Goal: Check status: Check status

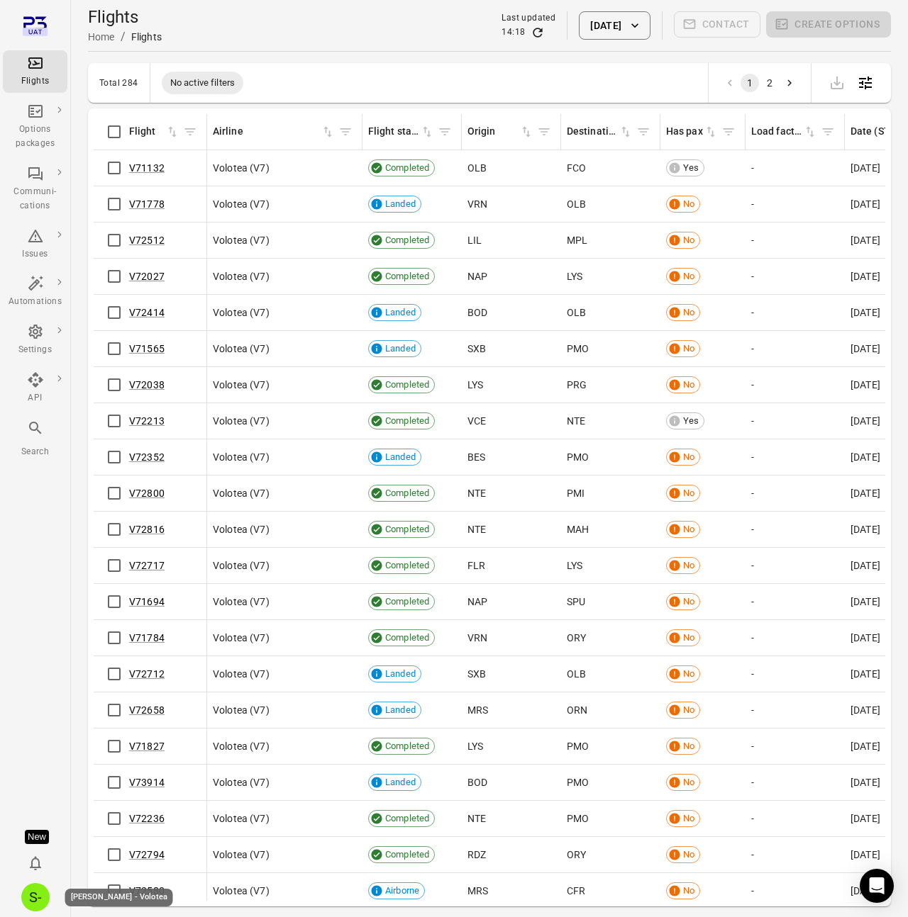
click at [27, 910] on button "S-" at bounding box center [36, 898] width 40 height 40
click at [27, 910] on div at bounding box center [454, 458] width 908 height 917
click at [37, 437] on icon "Main navigation" at bounding box center [35, 428] width 17 height 17
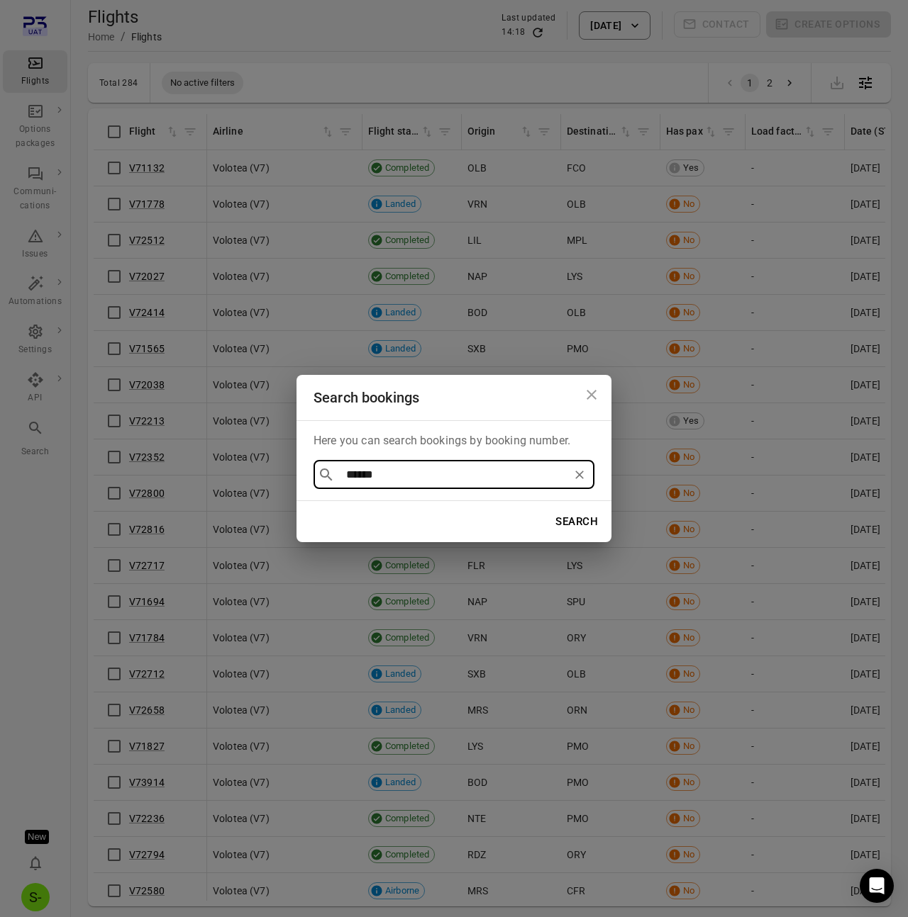
type input "******"
click at [547, 507] on button "Search" at bounding box center [576, 522] width 58 height 30
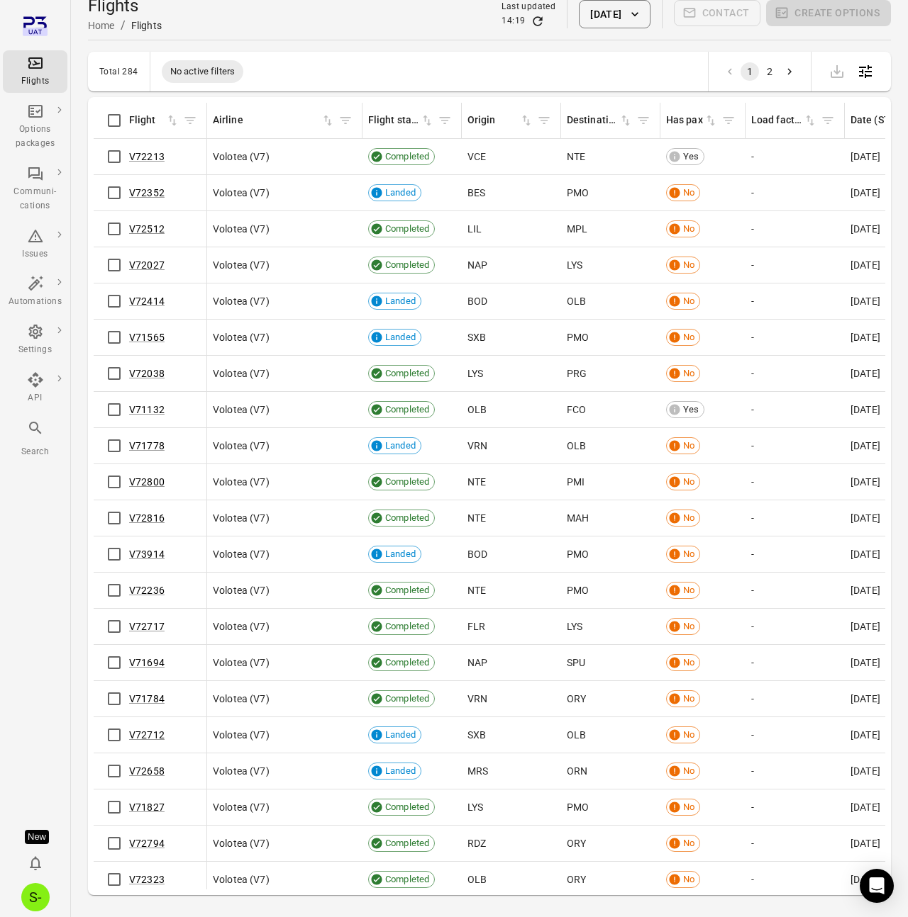
scroll to position [12, 0]
click at [42, 439] on div "Main navigation" at bounding box center [35, 431] width 17 height 23
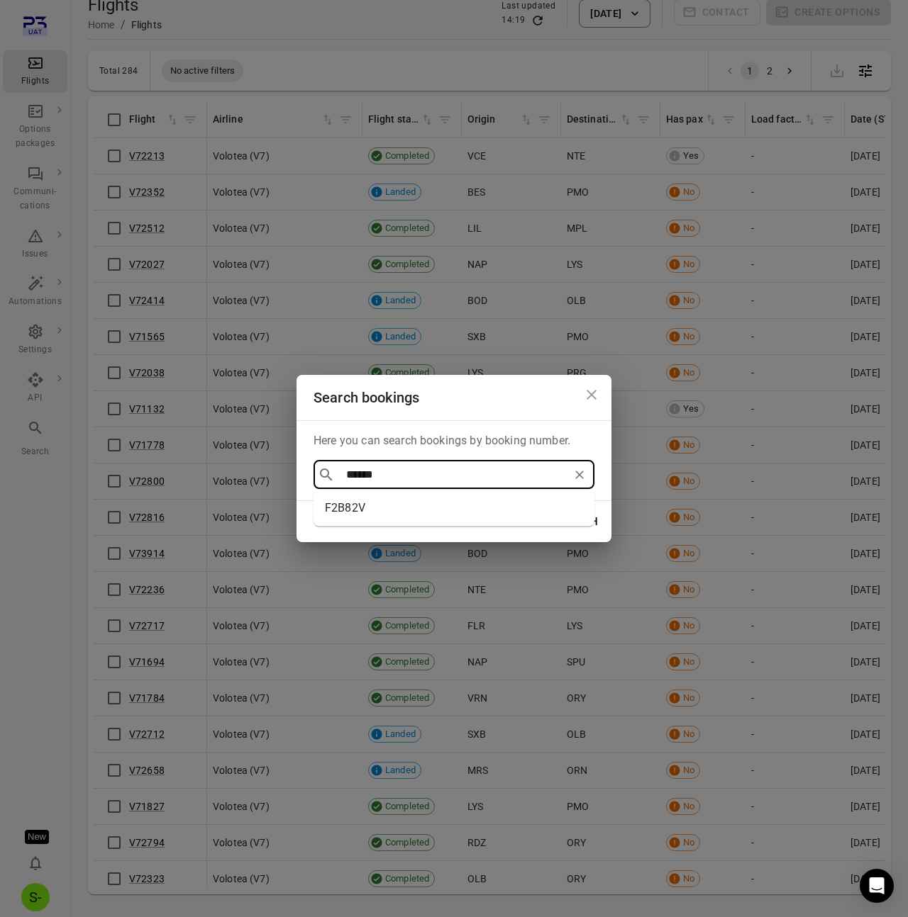
click at [349, 508] on li "F2B82V" at bounding box center [453, 509] width 281 height 26
type input "******"
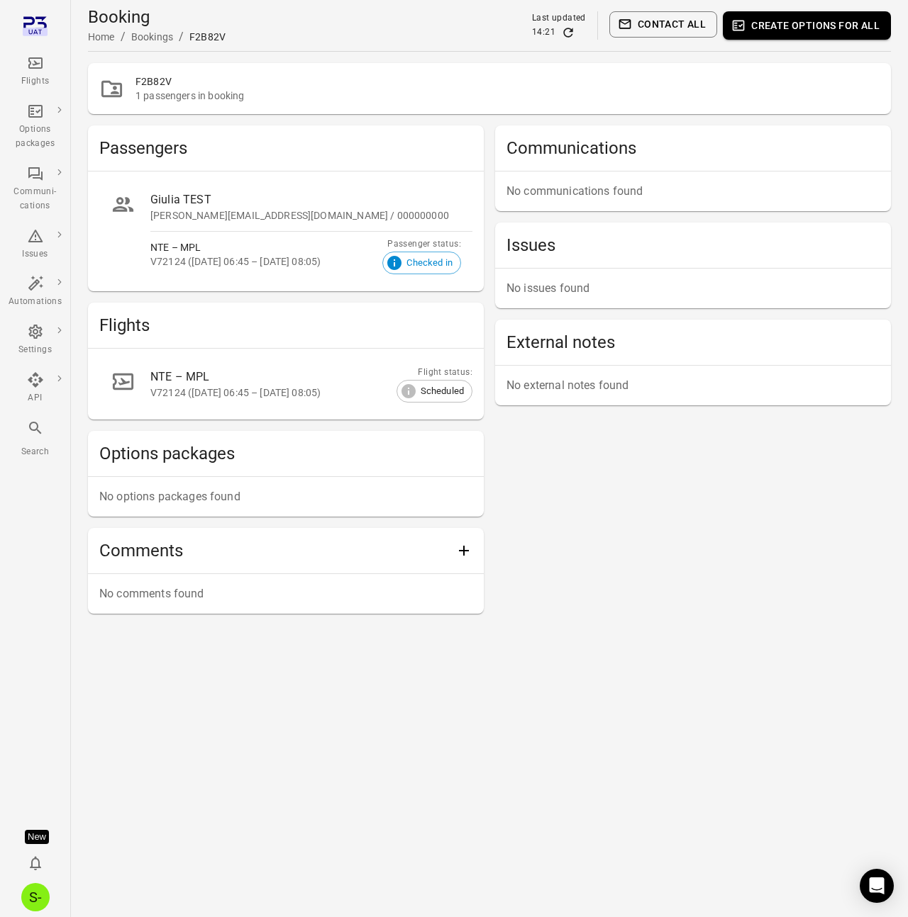
click at [759, 557] on div "Communications No communications found Issues No issues found External notes No…" at bounding box center [693, 369] width 396 height 489
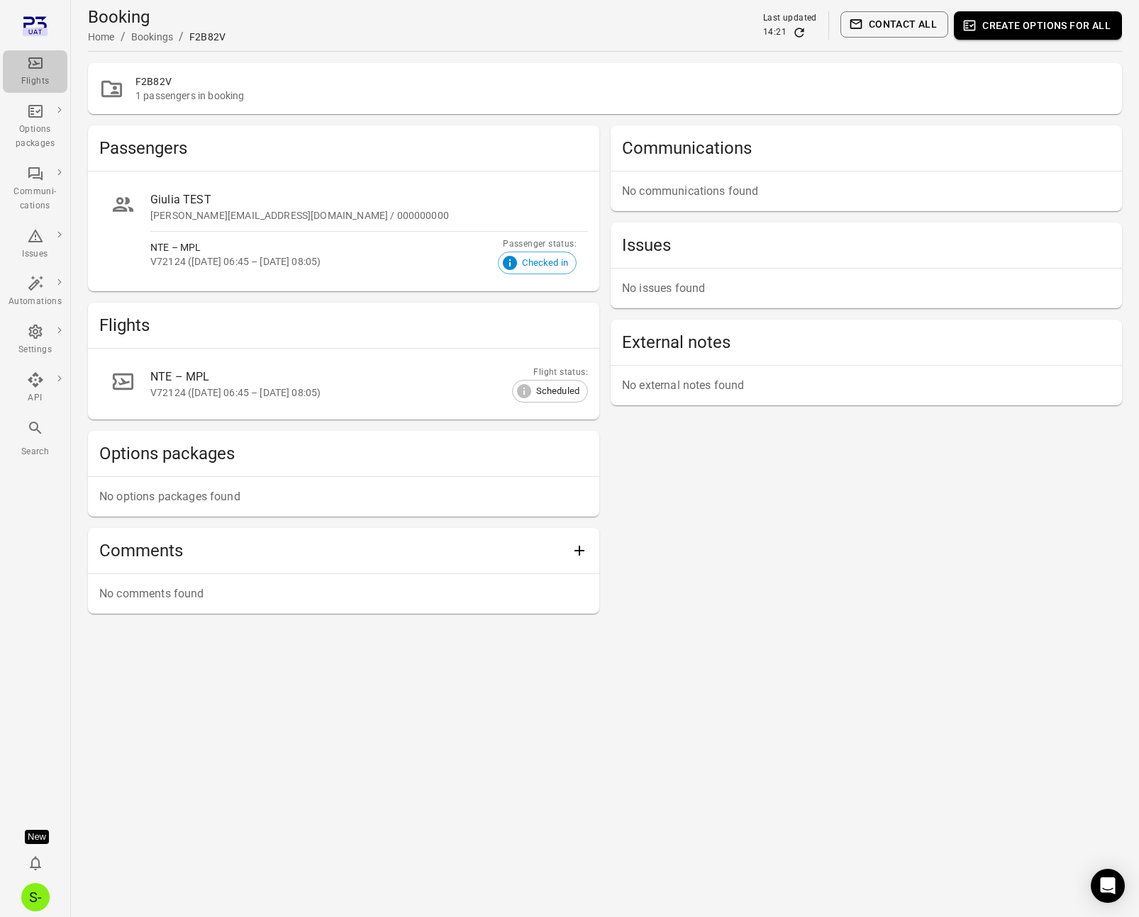
click at [45, 80] on div "Flights" at bounding box center [35, 81] width 53 height 14
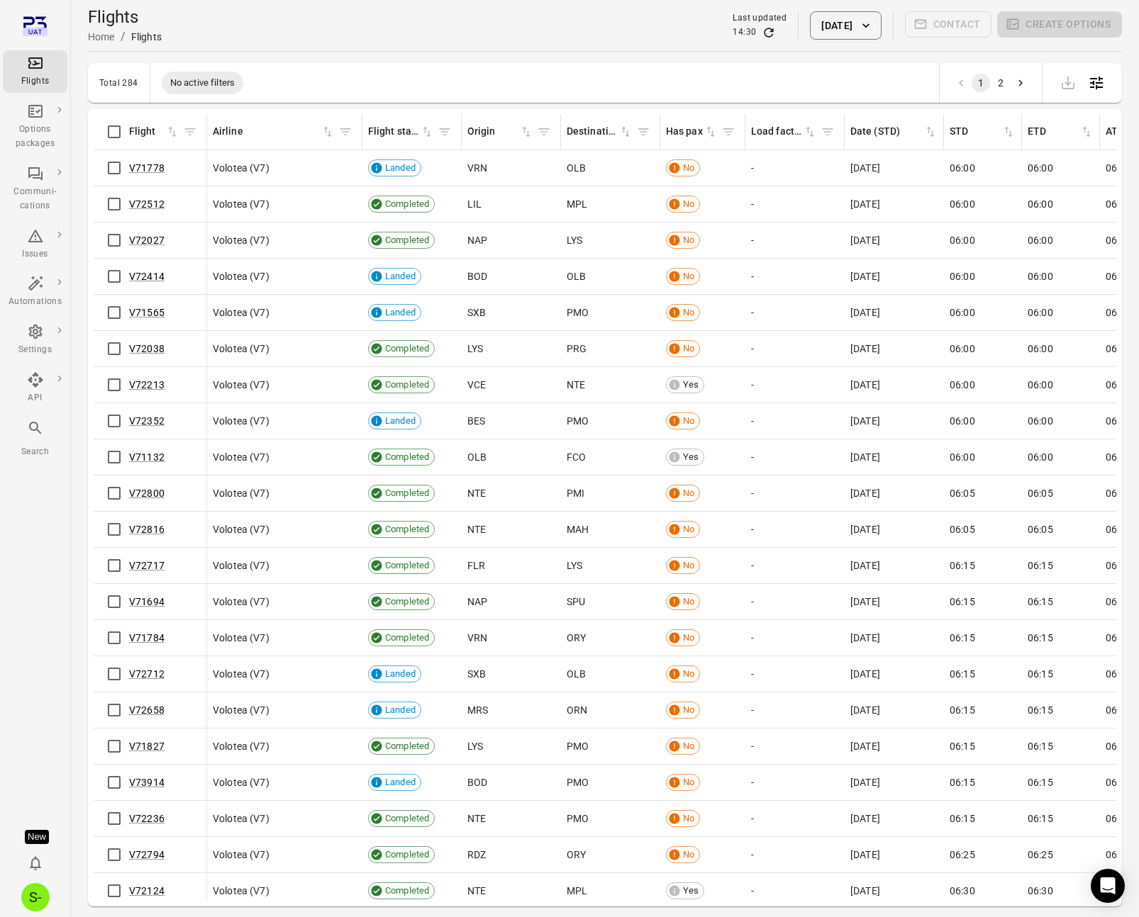
click at [396, 71] on div "Total 284 No active filters 1 2" at bounding box center [605, 83] width 1034 height 40
click at [352, 86] on div "Total 284 No active filters 1 2" at bounding box center [605, 83] width 1034 height 40
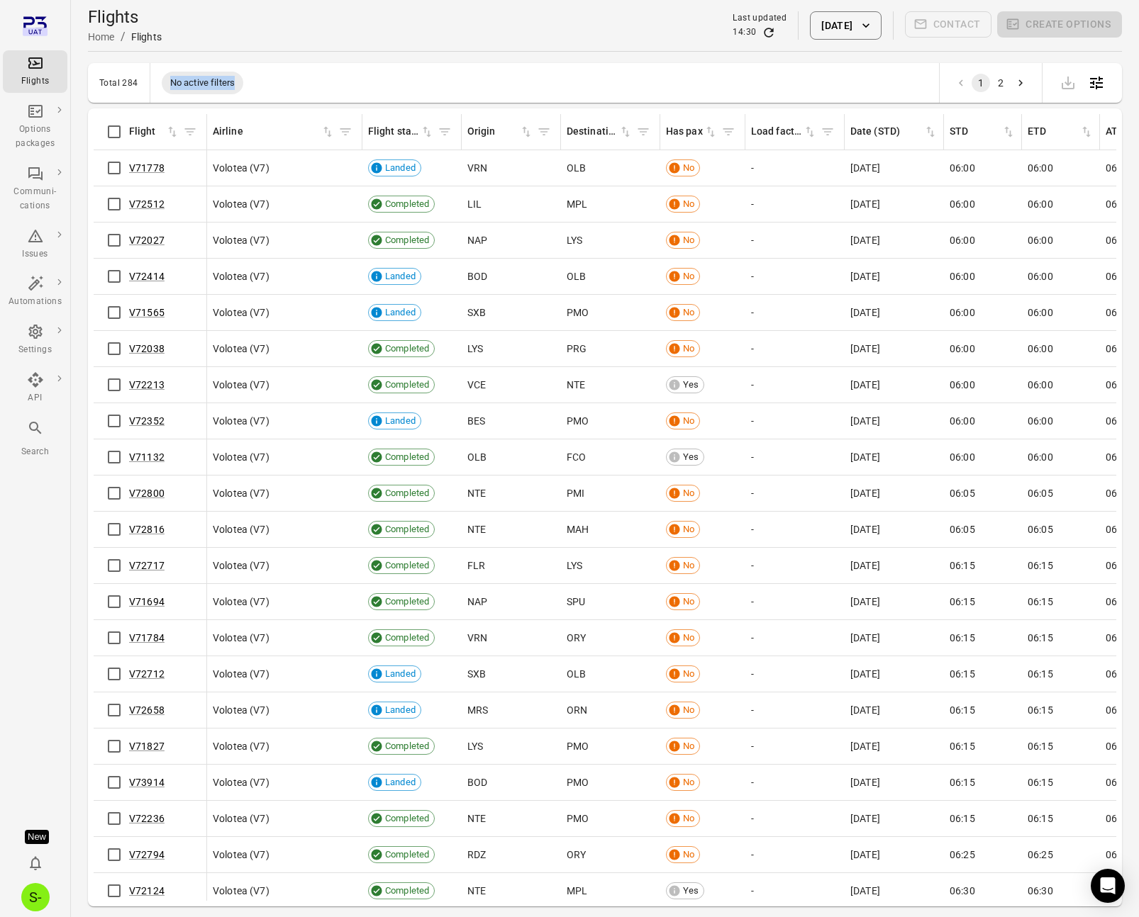
click at [352, 86] on div "Total 284 No active filters 1 2" at bounding box center [605, 83] width 1034 height 40
click at [401, 78] on div "Total 284 No active filters 1 2" at bounding box center [605, 83] width 1034 height 40
drag, startPoint x: 118, startPoint y: 50, endPoint x: 56, endPoint y: 13, distance: 72.5
click at [53, 13] on div "Flights Options packages Communi-cations Issues Automations Settings API Search…" at bounding box center [569, 482] width 1139 height 964
click at [422, 66] on div "Total 284 No active filters 1 2" at bounding box center [605, 83] width 1034 height 40
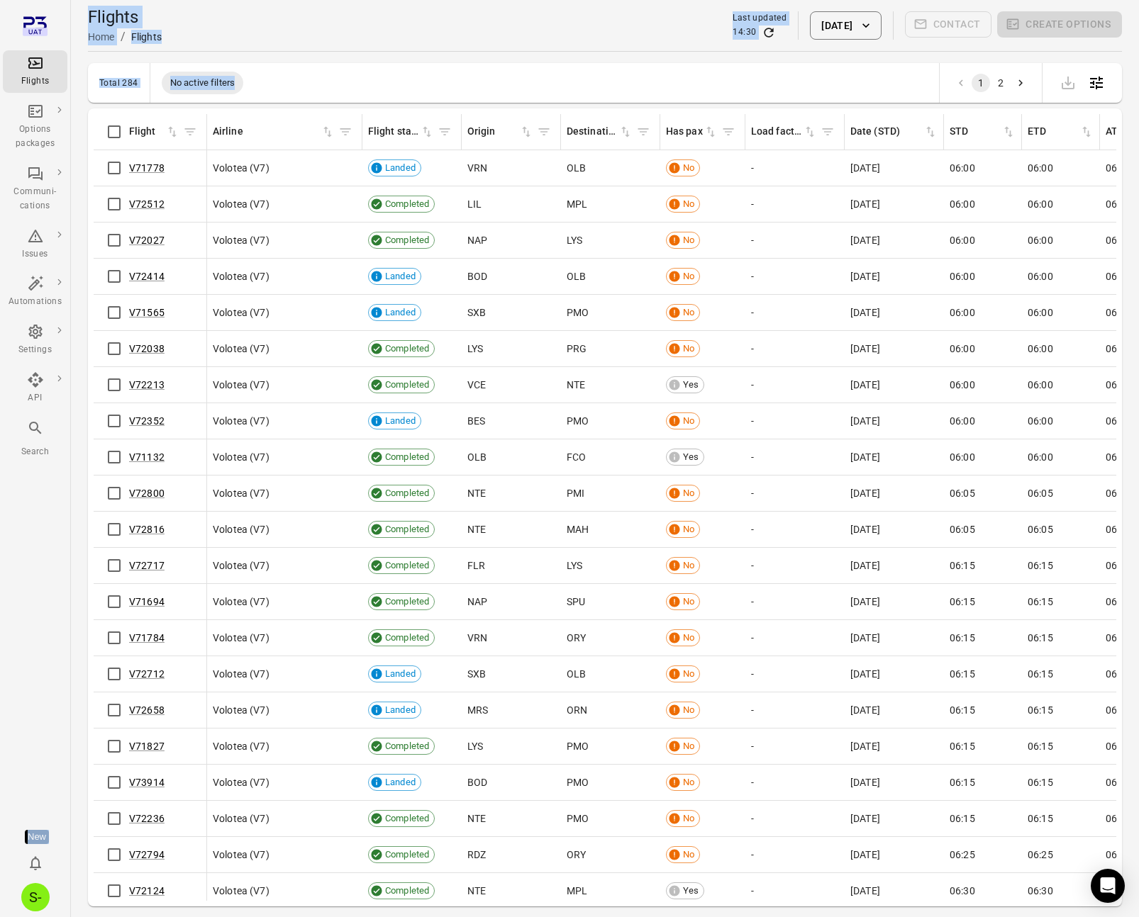
drag, startPoint x: 359, startPoint y: 84, endPoint x: 9, endPoint y: 13, distance: 356.7
click at [9, 13] on div "Flights Options packages Communi-cations Issues Automations Settings API Search…" at bounding box center [569, 482] width 1139 height 964
click at [375, 73] on div "Total 284 No active filters 1 2" at bounding box center [605, 83] width 1034 height 40
click at [467, 62] on main "Flights Home / Flights Last updated 14:30 [DATE] Contact Create options Total 2…" at bounding box center [605, 482] width 1068 height 964
click at [38, 432] on icon "Main navigation" at bounding box center [35, 428] width 12 height 12
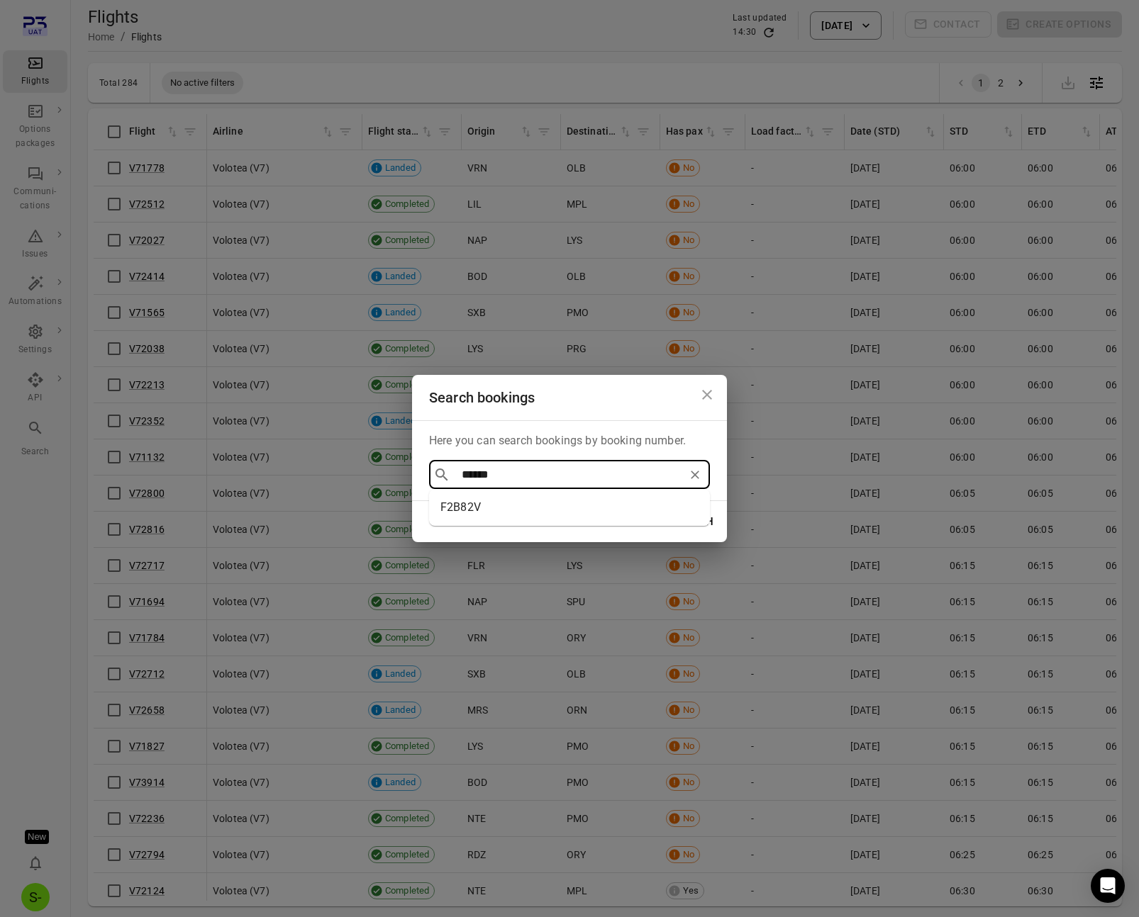
click at [514, 510] on li "F2B82V" at bounding box center [569, 508] width 281 height 26
type input "******"
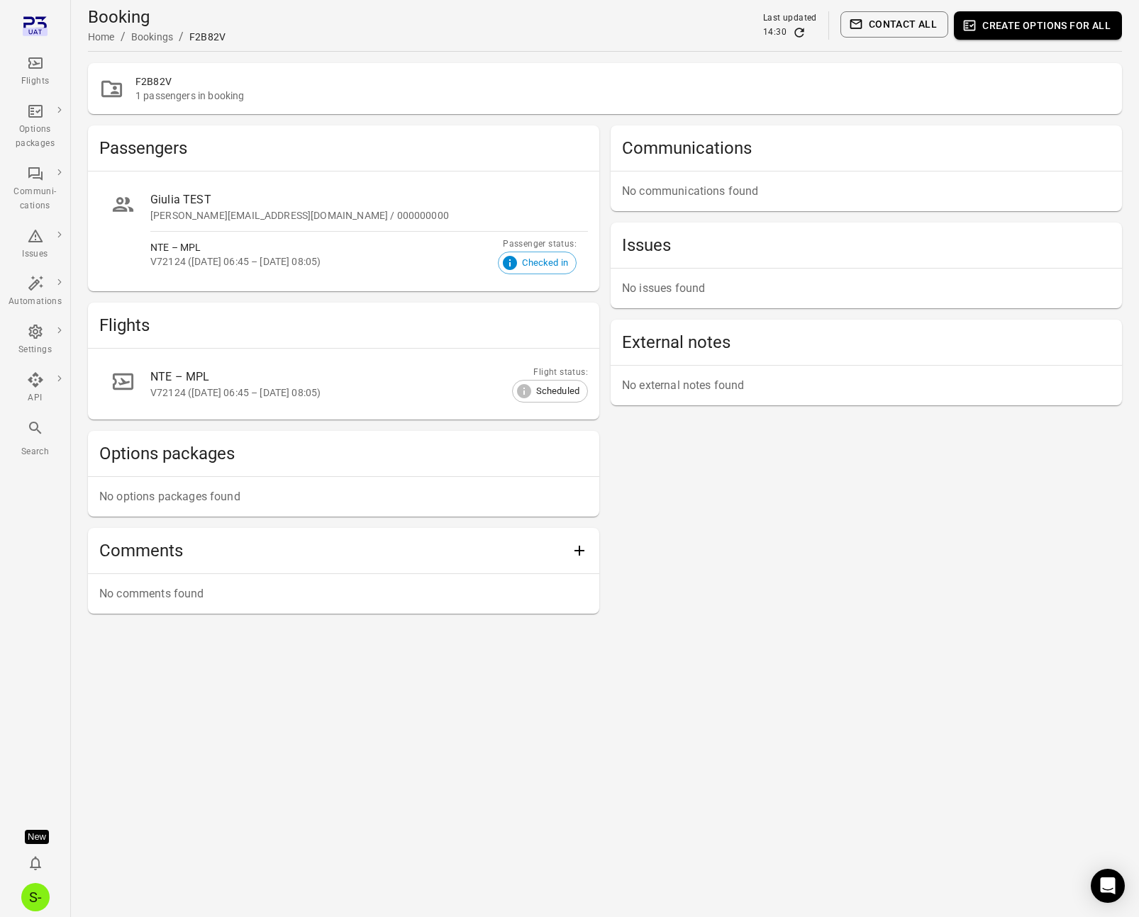
click at [662, 528] on div "Communications No communications found Issues No issues found External notes No…" at bounding box center [865, 369] width 511 height 489
click at [904, 658] on main "Booking Home / Bookings / F2B82V Last updated 14:30 Contact all Create options …" at bounding box center [605, 458] width 1068 height 917
click at [796, 539] on div "Communications No communications found Issues No issues found External notes No…" at bounding box center [865, 369] width 511 height 489
click at [798, 535] on div "Communications No communications found Issues No issues found External notes No…" at bounding box center [865, 369] width 511 height 489
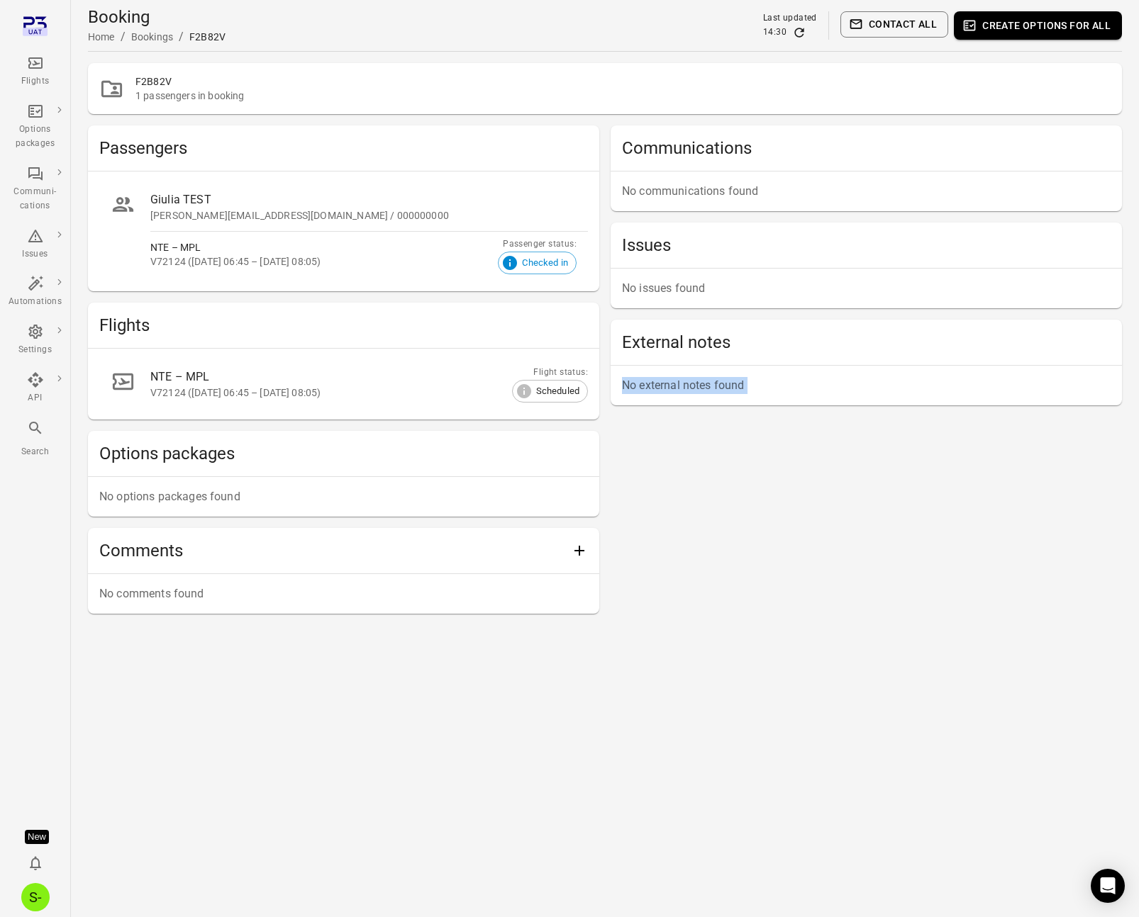
click at [798, 535] on div "Communications No communications found Issues No issues found External notes No…" at bounding box center [865, 369] width 511 height 489
click at [825, 532] on div "Communications No communications found Issues No issues found External notes No…" at bounding box center [865, 369] width 511 height 489
click at [630, 446] on div "Communications No communications found Issues No issues found External notes No…" at bounding box center [865, 369] width 511 height 489
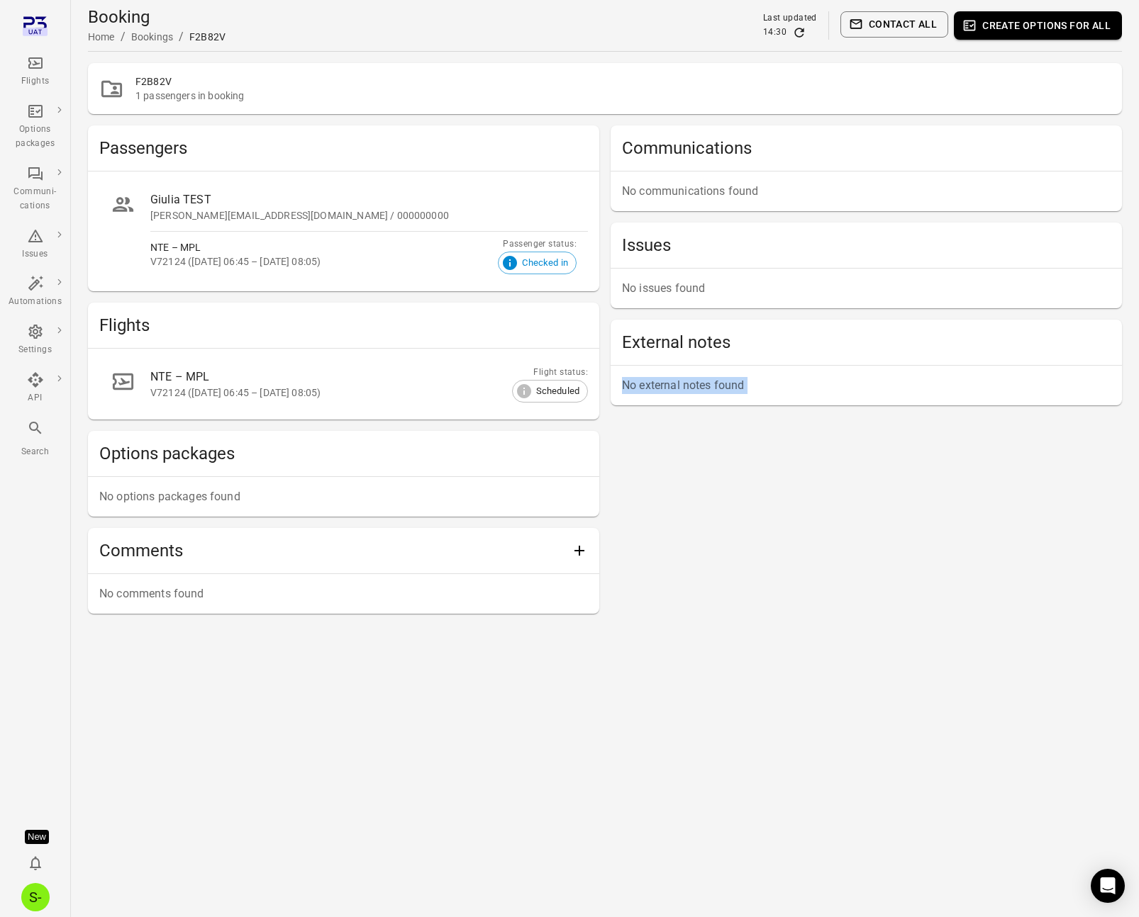
click at [630, 446] on div "Communications No communications found Issues No issues found External notes No…" at bounding box center [865, 369] width 511 height 489
click at [652, 434] on div "Communications No communications found Issues No issues found External notes No…" at bounding box center [865, 369] width 511 height 489
